Goal: Participate in discussion

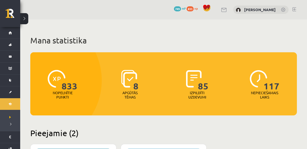
scroll to position [135, 0]
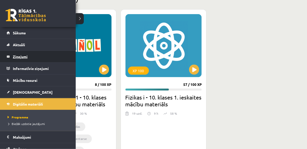
click at [23, 57] on legend "Ziņojumi 0" at bounding box center [41, 57] width 57 height 12
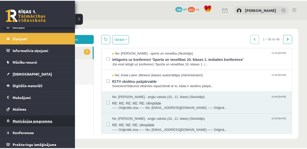
scroll to position [19, 0]
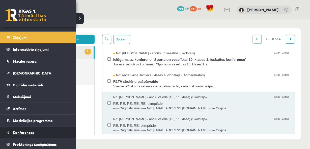
click at [32, 129] on link "Konferences" at bounding box center [38, 133] width 63 height 12
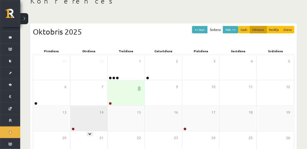
scroll to position [40, 0]
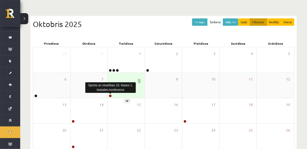
click at [111, 94] on link at bounding box center [110, 95] width 3 height 3
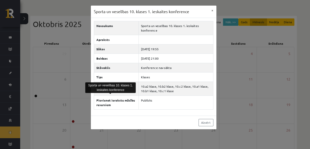
click at [250, 73] on div "Sporta un veselības 10. klases 1. ieskaites konference × Nosaukums Sporta un ve…" at bounding box center [155, 74] width 310 height 149
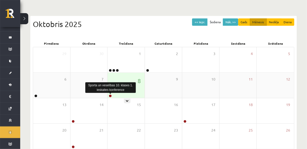
click at [111, 97] on link at bounding box center [110, 95] width 3 height 3
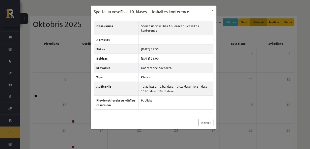
click at [235, 56] on div "Sporta un veselības 10. klases 1. ieskaites konference × Nosaukums Sporta un ve…" at bounding box center [155, 74] width 310 height 149
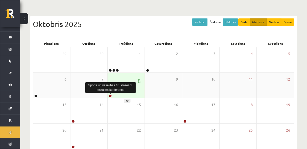
click at [109, 96] on link at bounding box center [110, 95] width 3 height 3
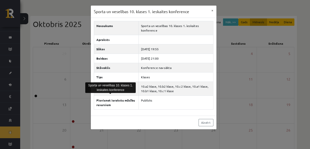
click at [239, 70] on div "Sporta un veselības 10. klases 1. ieskaites konference × Nosaukums Sporta un ve…" at bounding box center [155, 74] width 310 height 149
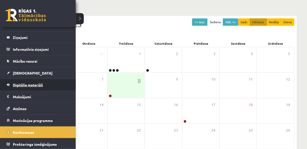
click at [26, 81] on link "Digitālie materiāli" at bounding box center [38, 85] width 63 height 12
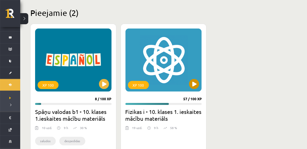
scroll to position [121, 0]
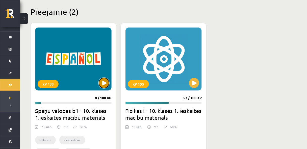
click at [105, 84] on button at bounding box center [104, 83] width 10 height 10
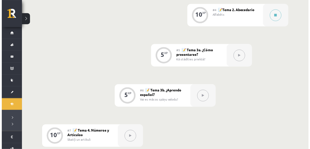
scroll to position [215, 0]
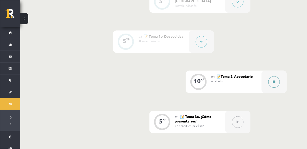
click at [277, 84] on button at bounding box center [275, 82] width 12 height 12
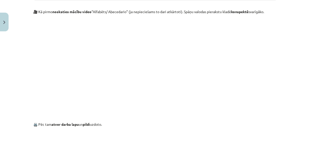
scroll to position [269, 0]
